Goal: Find contact information: Find contact information

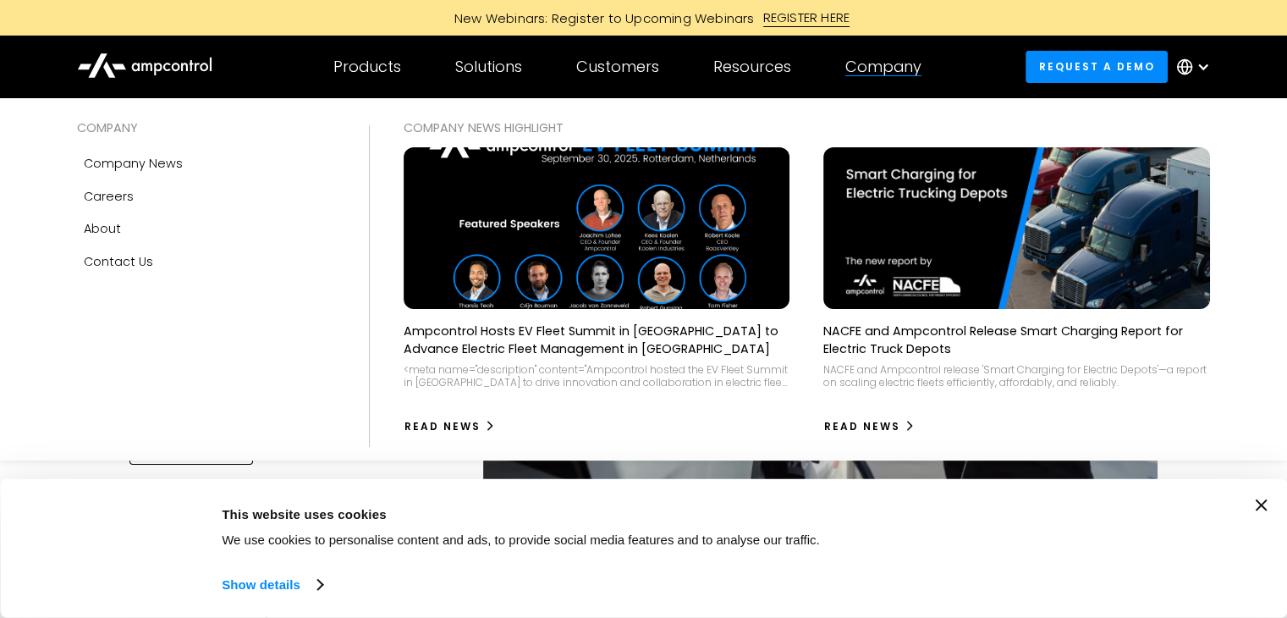
click at [890, 72] on div "Company" at bounding box center [883, 67] width 76 height 19
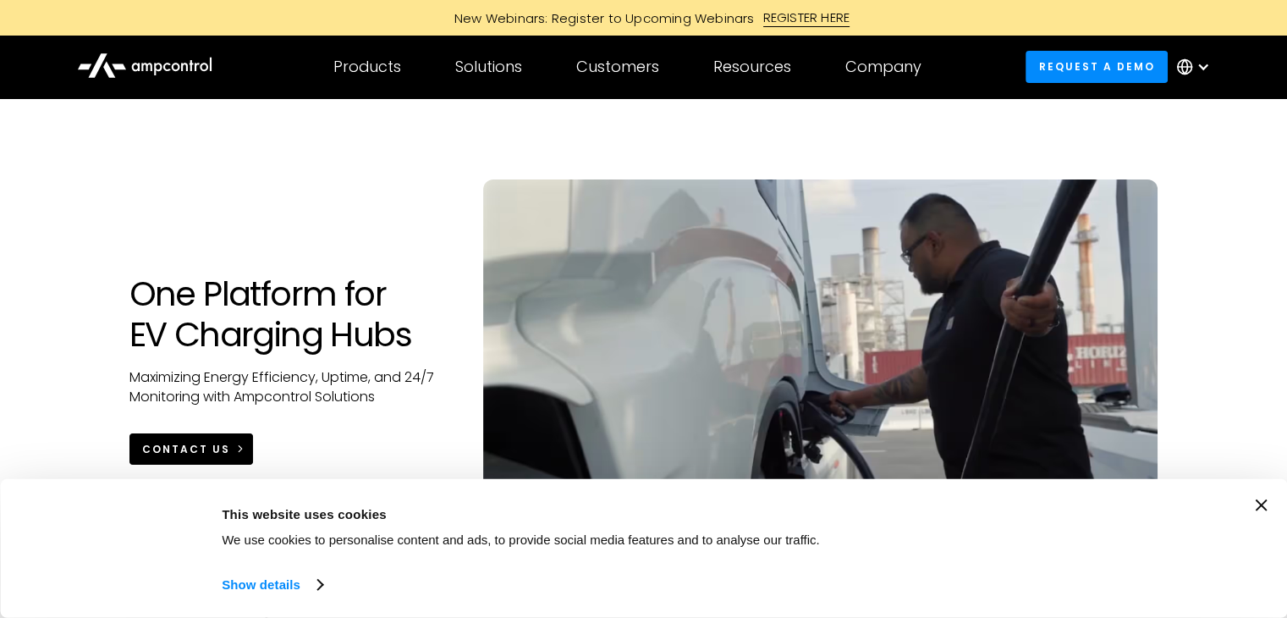
click at [180, 444] on div "CONTACT US" at bounding box center [186, 449] width 88 height 15
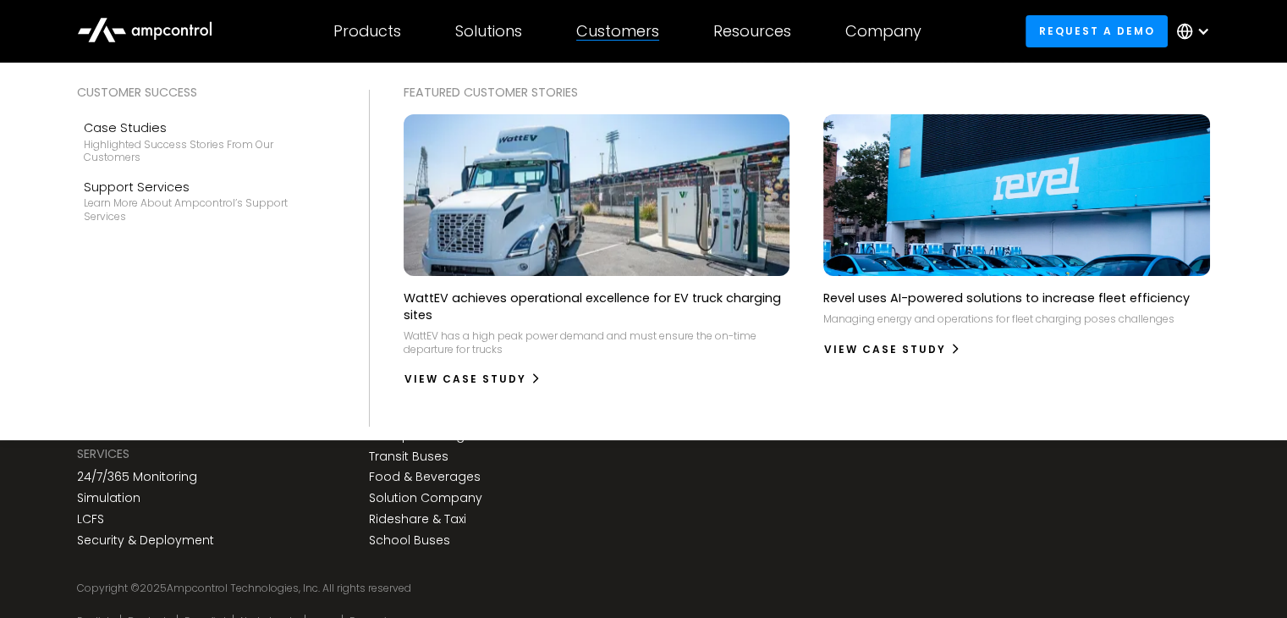
scroll to position [6326, 0]
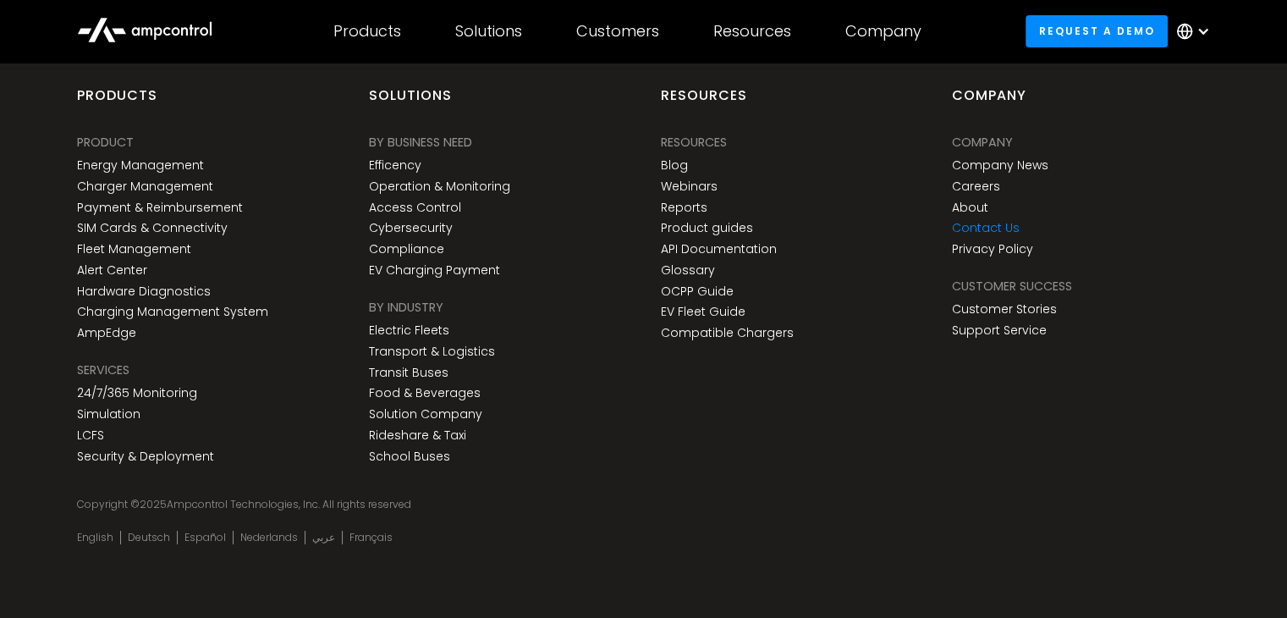
click at [962, 221] on link "Contact Us" at bounding box center [986, 228] width 68 height 14
